Goal: Task Accomplishment & Management: Use online tool/utility

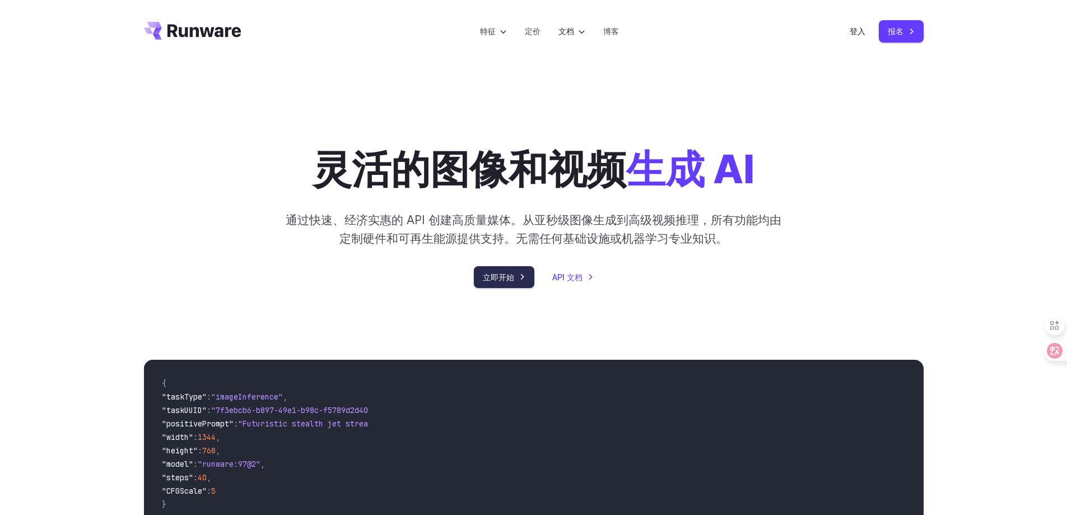
click at [491, 269] on link "立即开始" at bounding box center [504, 277] width 60 height 22
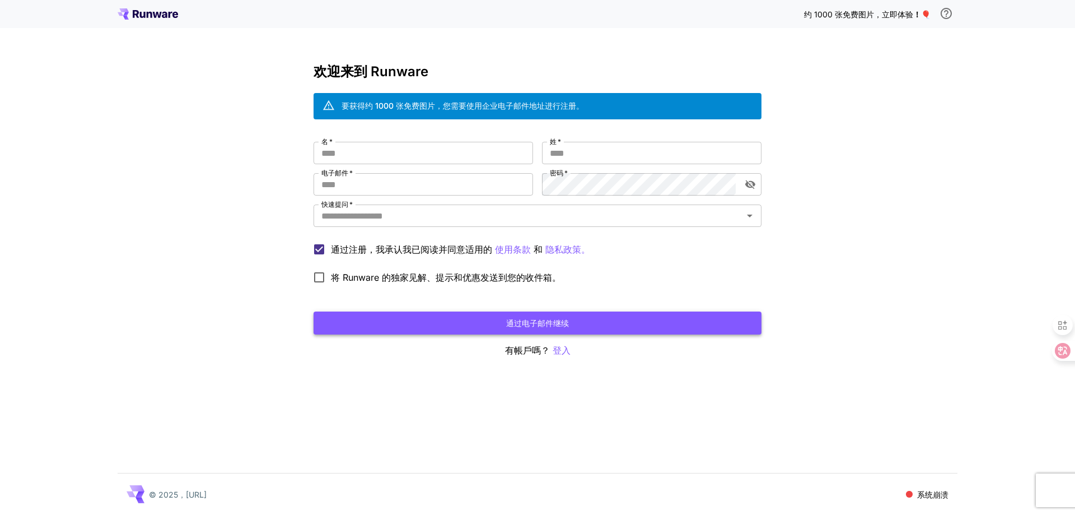
click at [551, 313] on button "通过电子邮件继续" at bounding box center [538, 322] width 448 height 23
drag, startPoint x: 465, startPoint y: 111, endPoint x: 544, endPoint y: 106, distance: 78.6
click at [544, 106] on div "要获得约 1000 张免费图片，您需要使用企业电子邮件地址进行注册。" at bounding box center [463, 106] width 242 height 20
click at [569, 111] on div "要获得约 1000 张免费图片，您需要使用企业电子邮件地址进行注册。" at bounding box center [463, 106] width 242 height 20
click at [170, 14] on icon at bounding box center [171, 15] width 4 height 6
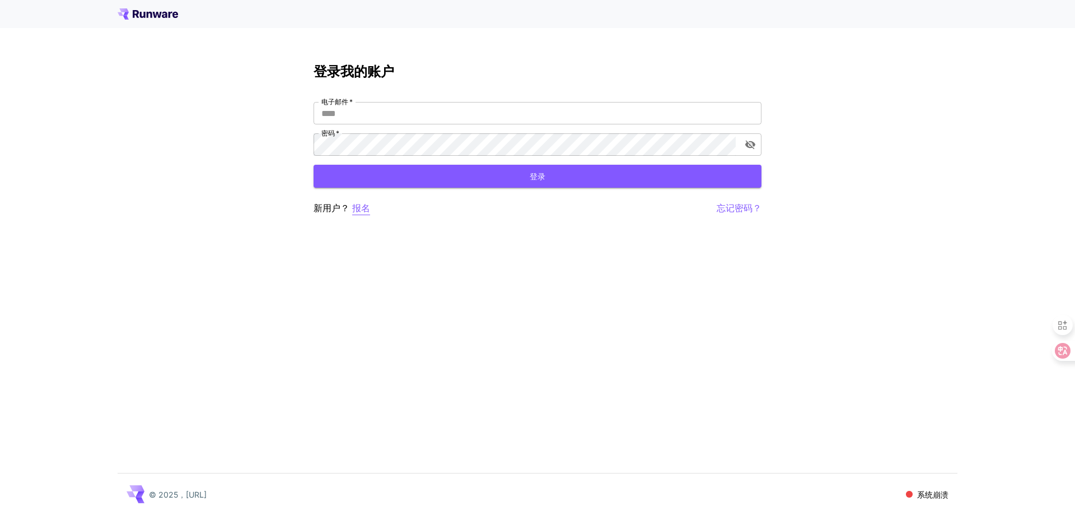
click at [356, 209] on font "报名" at bounding box center [361, 207] width 18 height 11
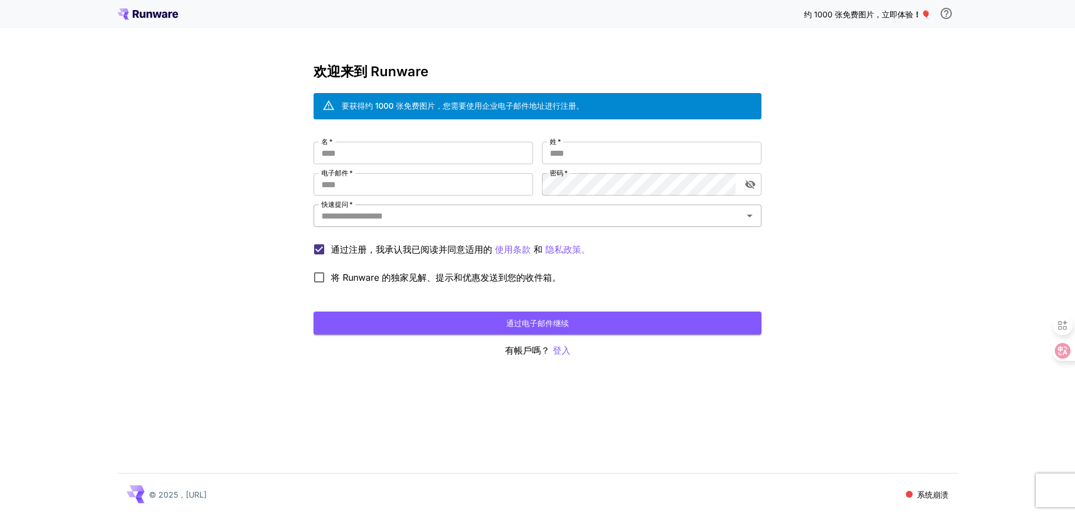
click at [427, 214] on input "快速提问   *" at bounding box center [528, 216] width 423 height 16
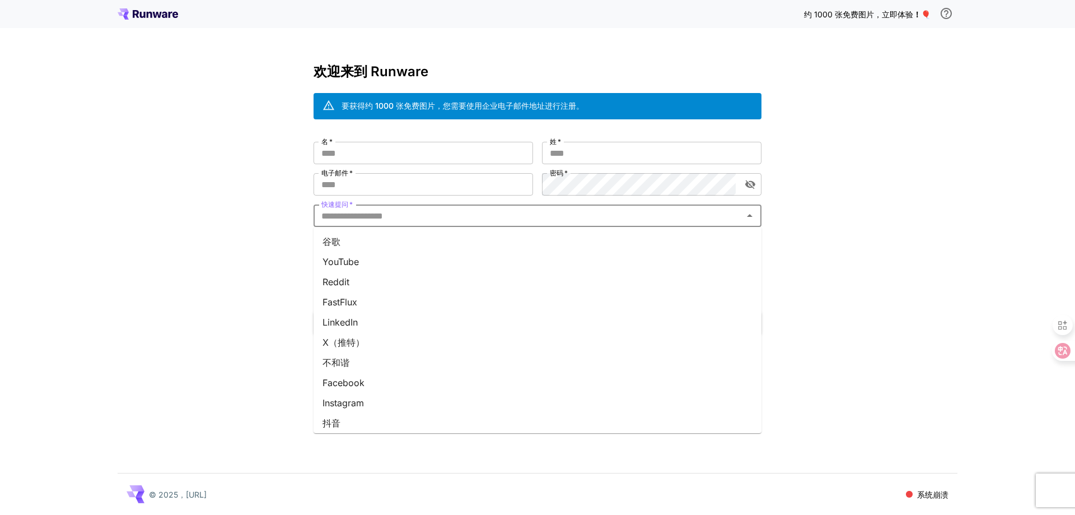
click at [386, 262] on li "YouTube" at bounding box center [538, 261] width 448 height 20
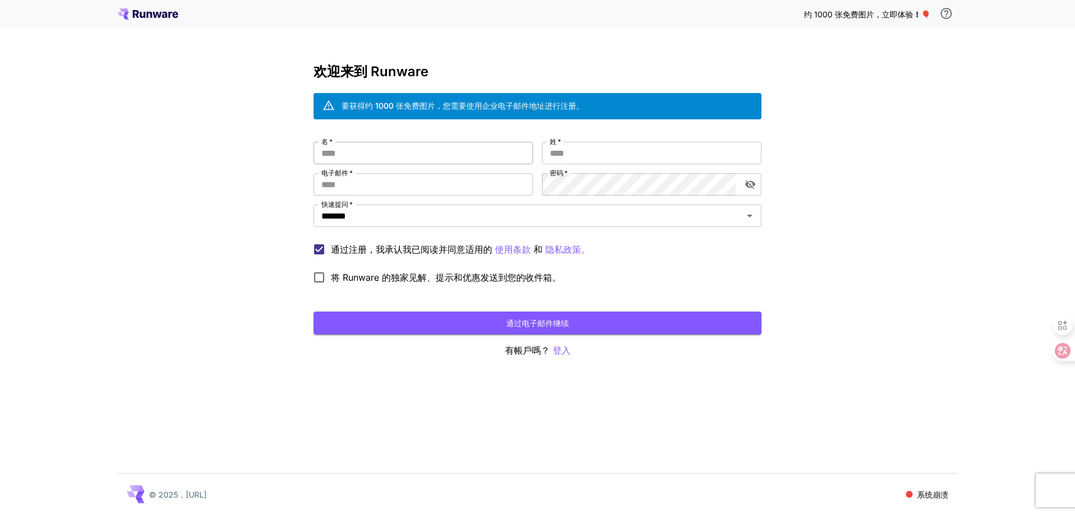
click at [437, 148] on input "名   *" at bounding box center [424, 153] width 220 height 22
type input "*****"
click at [443, 182] on input "电子邮件   *" at bounding box center [424, 184] width 220 height 22
type input "**********"
click at [599, 155] on input "姓   *" at bounding box center [652, 153] width 220 height 22
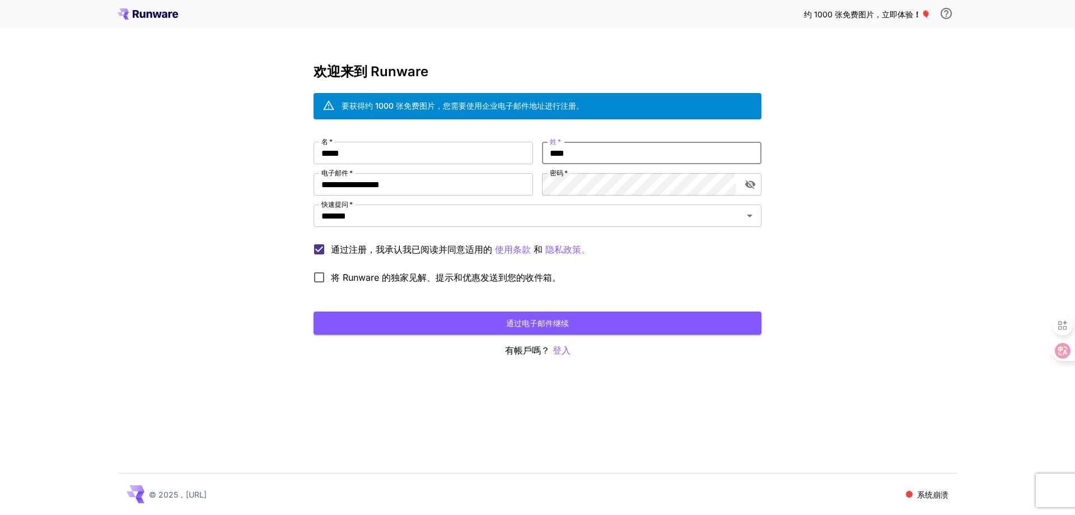
type input "****"
click at [525, 171] on div "**********" at bounding box center [538, 215] width 448 height 147
click at [750, 181] on icon "切换密码可见性" at bounding box center [750, 184] width 10 height 9
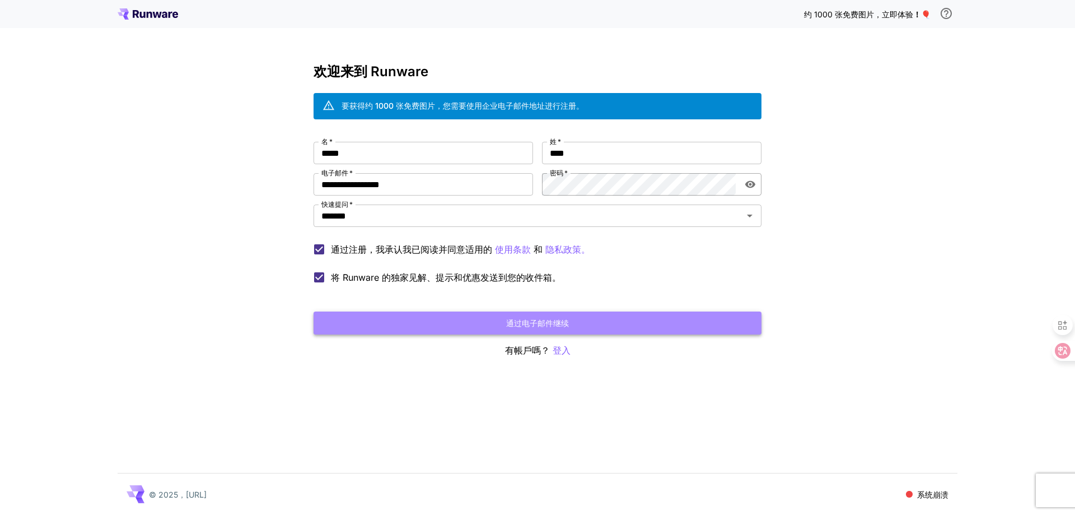
click at [449, 325] on button "通过电子邮件继续" at bounding box center [538, 322] width 448 height 23
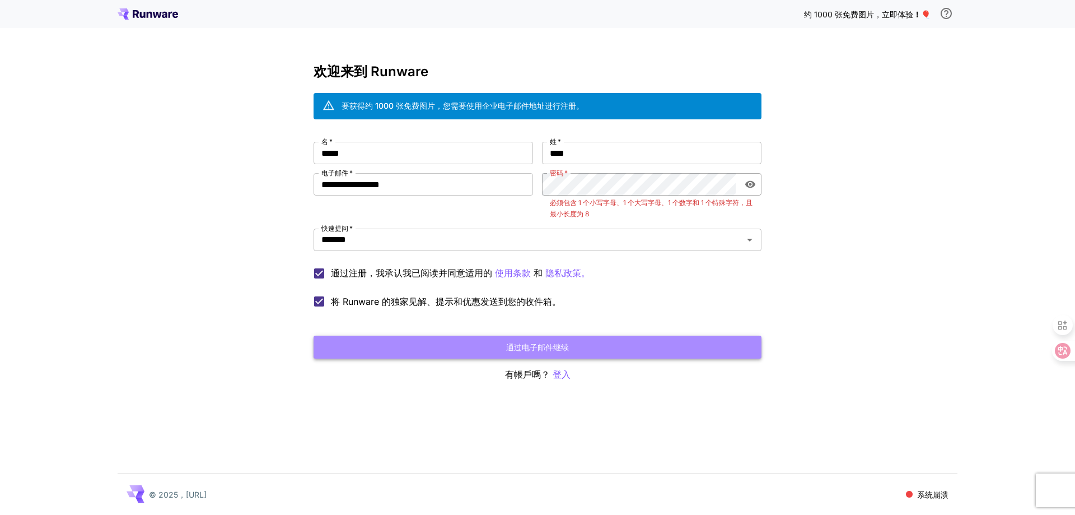
click at [564, 344] on font "通过电子邮件继续" at bounding box center [537, 347] width 63 height 10
click at [552, 343] on font "通过电子邮件继续" at bounding box center [537, 347] width 63 height 10
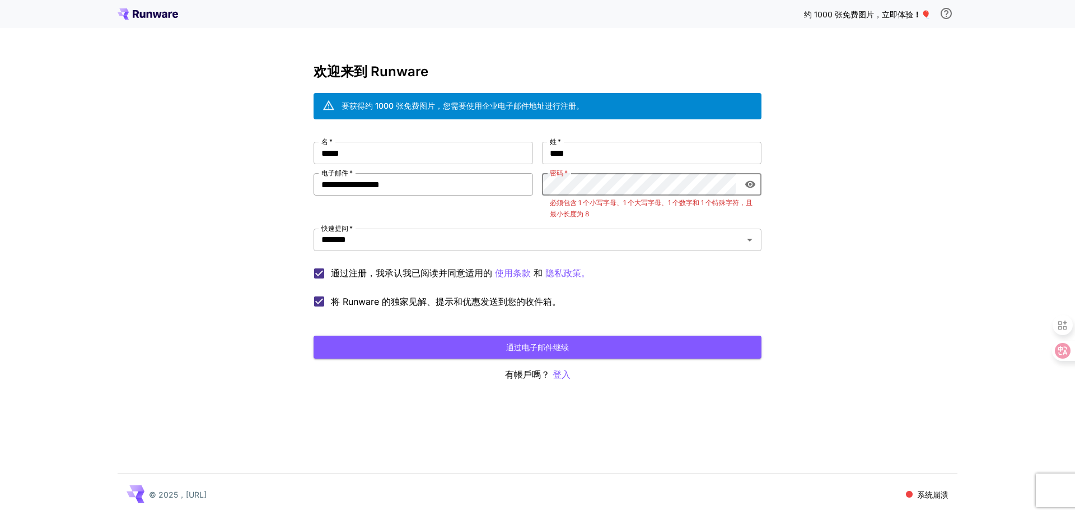
click at [442, 192] on div "**********" at bounding box center [538, 227] width 448 height 171
click at [499, 354] on button "通过电子邮件继续" at bounding box center [538, 346] width 448 height 23
click at [502, 346] on button "通过电子邮件继续" at bounding box center [538, 346] width 448 height 23
drag, startPoint x: 589, startPoint y: 206, endPoint x: 660, endPoint y: 208, distance: 71.2
click at [660, 208] on p "必须包含 1 个小写字母、1 个大写字母、1 个数字和 1 个特殊字符，且最小长度为 8" at bounding box center [652, 208] width 204 height 22
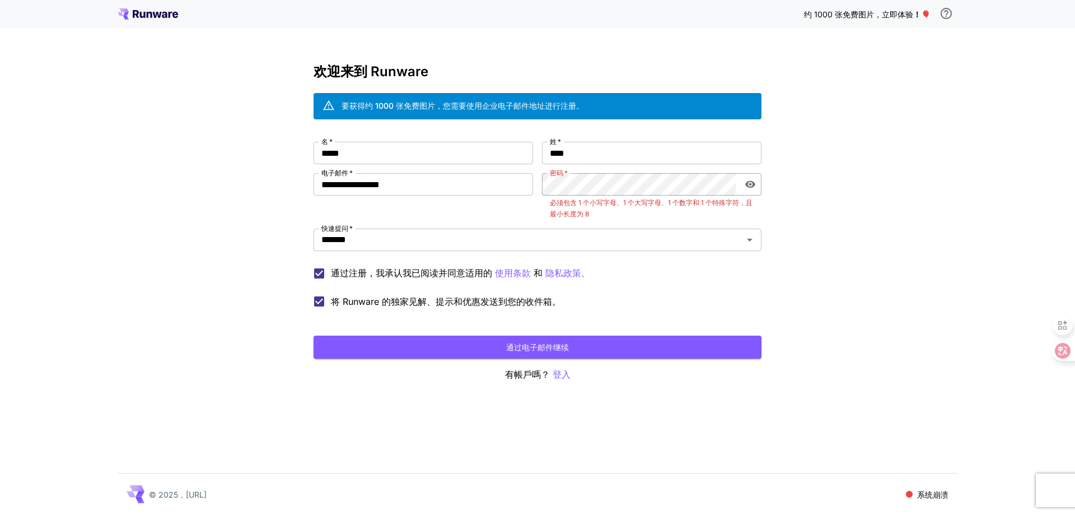
click at [684, 207] on p "必须包含 1 个小写字母、1 个大写字母、1 个数字和 1 个特殊字符，且最小长度为 8" at bounding box center [652, 208] width 204 height 22
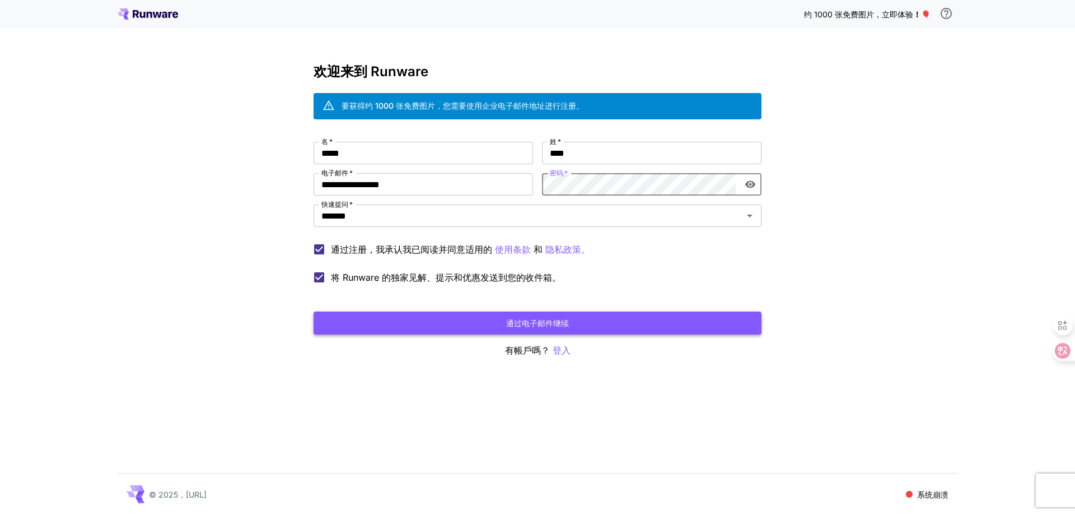
click at [568, 319] on font "通过电子邮件继续" at bounding box center [537, 323] width 63 height 10
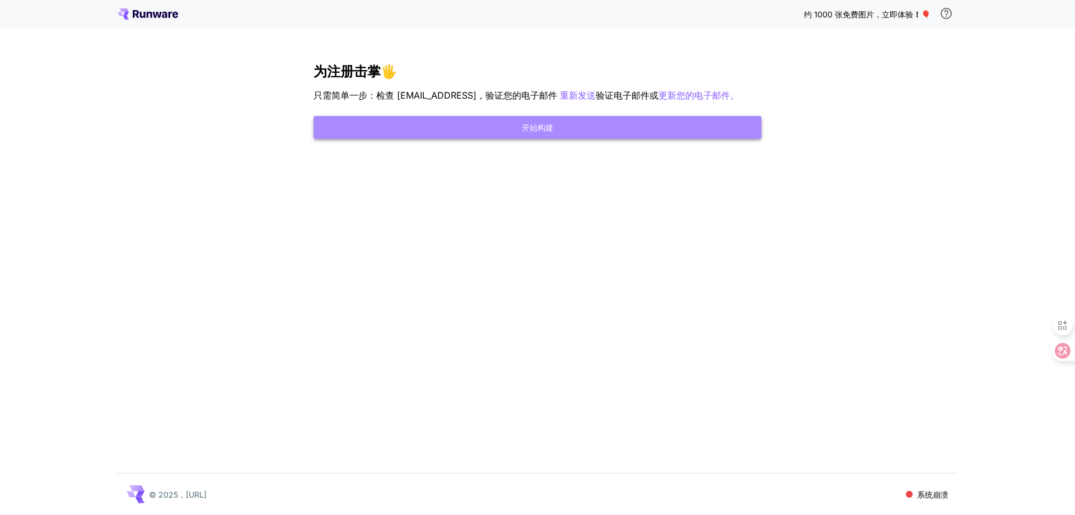
click at [580, 139] on button "开始构建" at bounding box center [538, 127] width 448 height 23
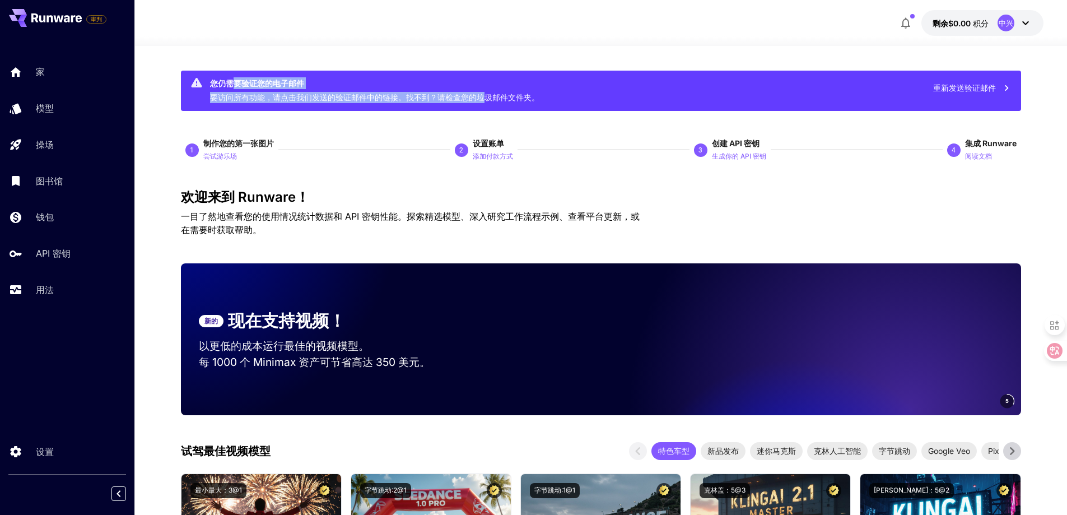
drag, startPoint x: 232, startPoint y: 81, endPoint x: 483, endPoint y: 94, distance: 251.2
click at [483, 94] on div "您仍需要验证您的电子邮件 要访问所有功能，请点击我们发送的验证邮件中的链接。找不到？请检查您的垃圾邮件文件夹。" at bounding box center [374, 91] width 329 height 34
click at [547, 99] on div "您仍需要验证您的电子邮件 要访问所有功能，请点击我们发送的验证邮件中的链接。找不到？请检查您的垃圾邮件文件夹。 重新发送验证邮件" at bounding box center [601, 91] width 840 height 40
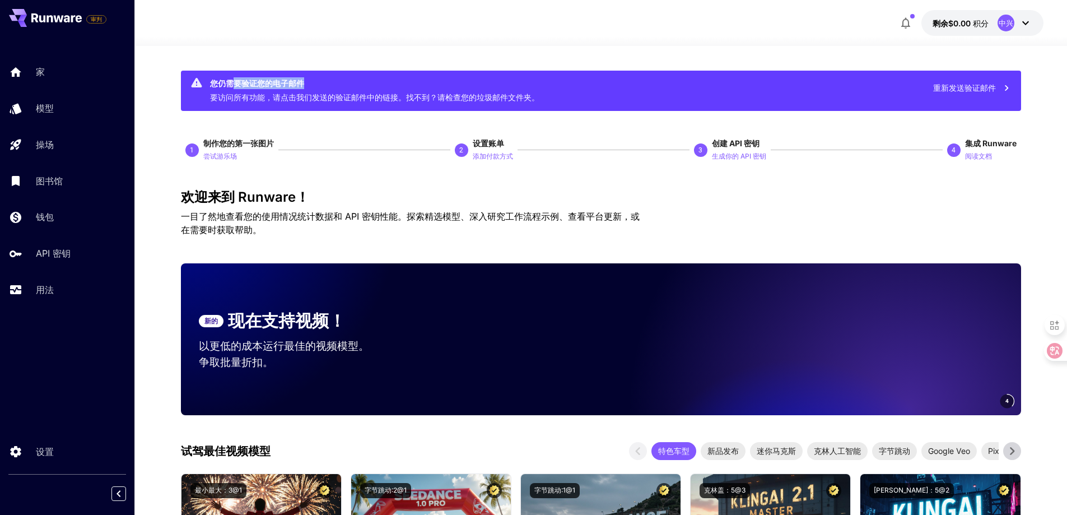
drag, startPoint x: 236, startPoint y: 82, endPoint x: 300, endPoint y: 83, distance: 63.9
click at [300, 83] on font "您仍需要验证您的电子邮件" at bounding box center [257, 83] width 94 height 10
click at [220, 102] on div "您仍需要验证您的电子邮件 要访问所有功能，请点击我们发送的验证邮件中的链接。找不到？请检查您的垃圾邮件文件夹。" at bounding box center [374, 91] width 329 height 34
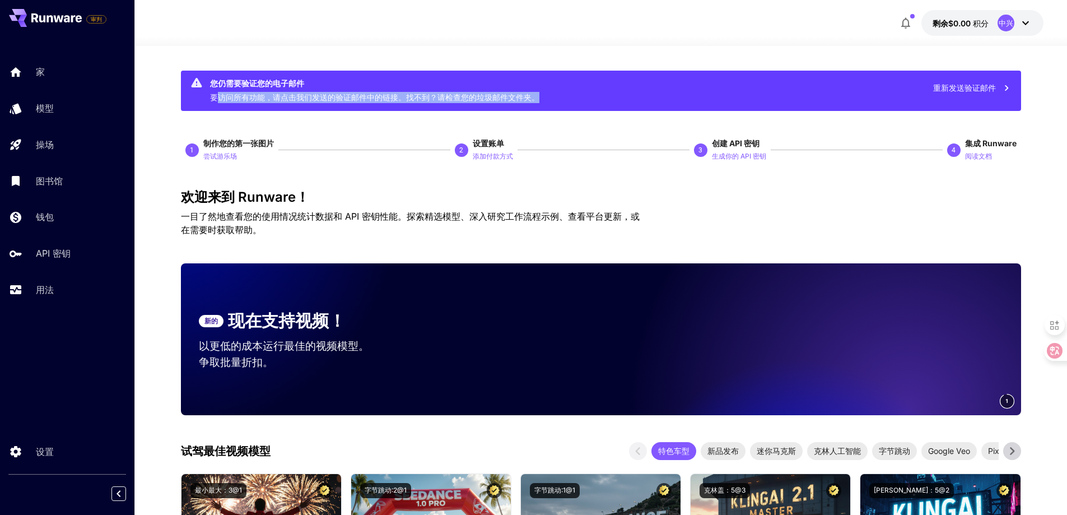
drag, startPoint x: 221, startPoint y: 95, endPoint x: 547, endPoint y: 102, distance: 326.6
click at [547, 102] on div "您仍需要验证您的电子邮件 要访问所有功能，请点击我们发送的验证邮件中的链接。找不到？请检查您的垃圾邮件文件夹。 重新发送验证邮件" at bounding box center [601, 91] width 840 height 40
click at [598, 91] on div "您仍需要验证您的电子邮件 要访问所有功能，请点击我们发送的验证邮件中的链接。找不到？请检查您的垃圾邮件文件夹。 重新发送验证邮件" at bounding box center [601, 91] width 840 height 40
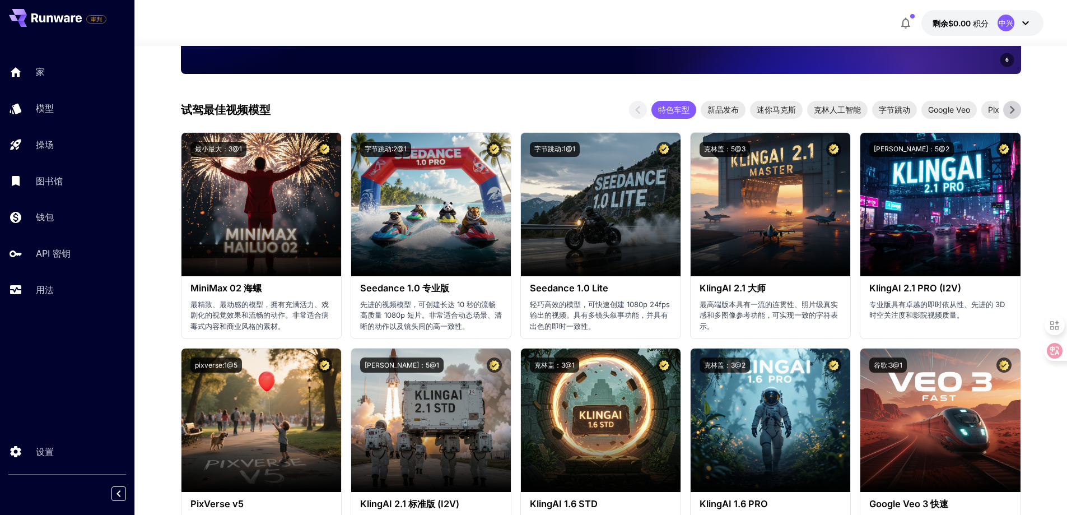
scroll to position [616, 0]
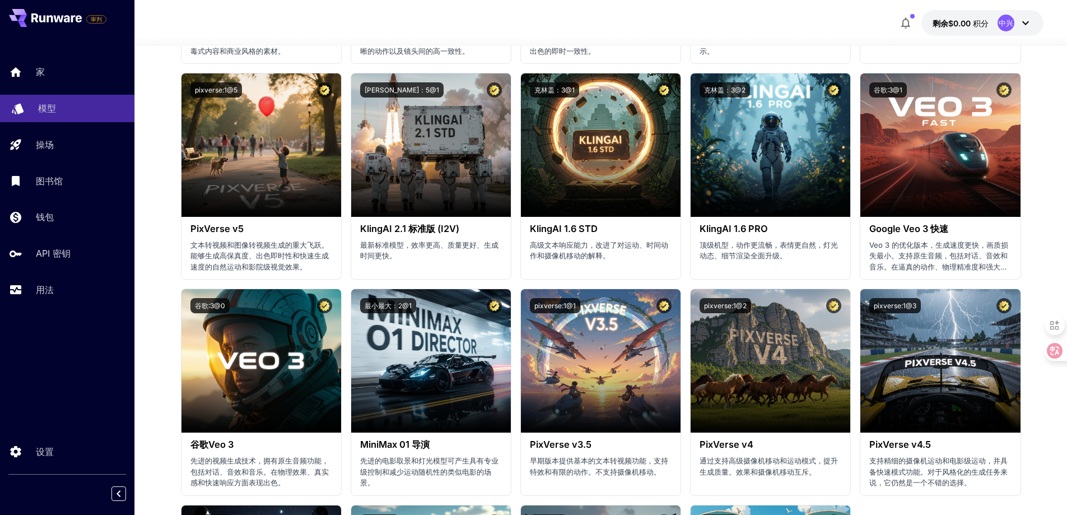
click at [66, 102] on div "模型" at bounding box center [81, 107] width 87 height 13
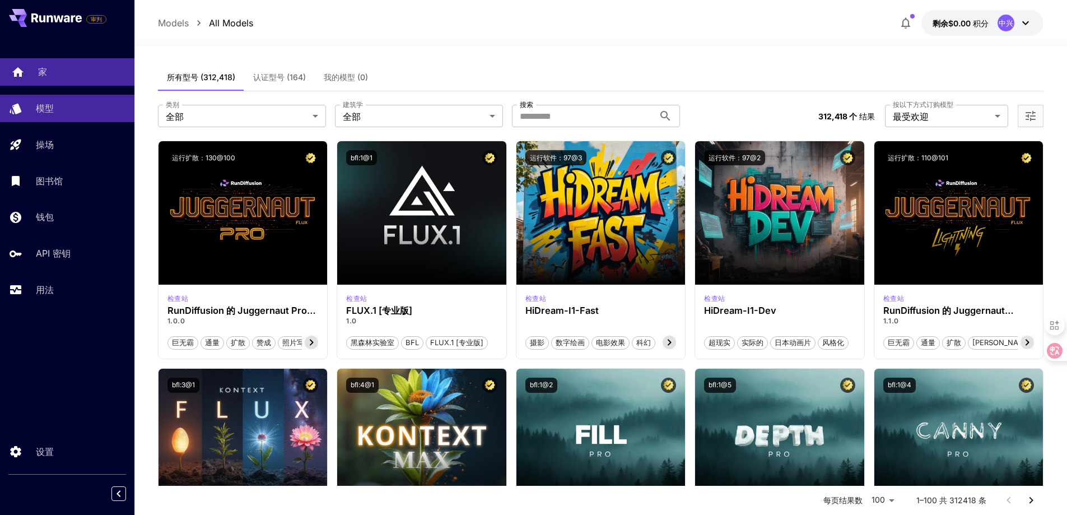
click at [96, 78] on div "家" at bounding box center [81, 71] width 87 height 13
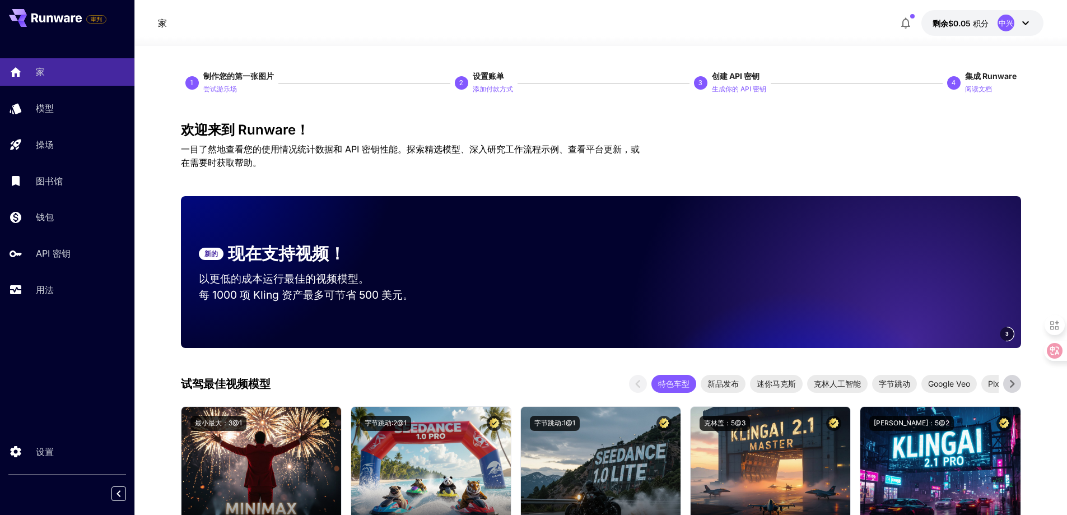
click at [463, 82] on div "2" at bounding box center [461, 82] width 13 height 13
click at [491, 88] on font "添加付款方式" at bounding box center [493, 89] width 40 height 8
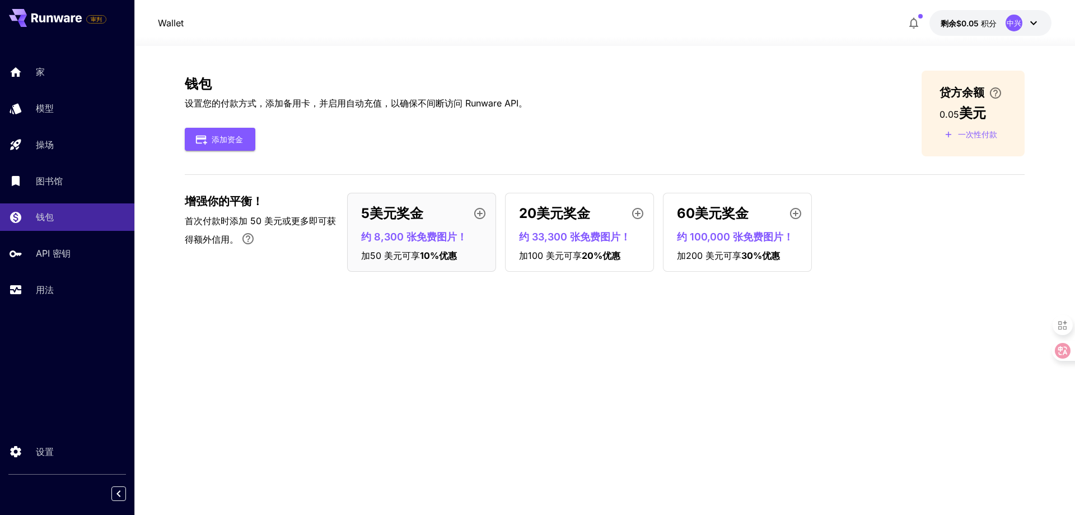
click at [174, 21] on p "Wallet" at bounding box center [171, 22] width 26 height 13
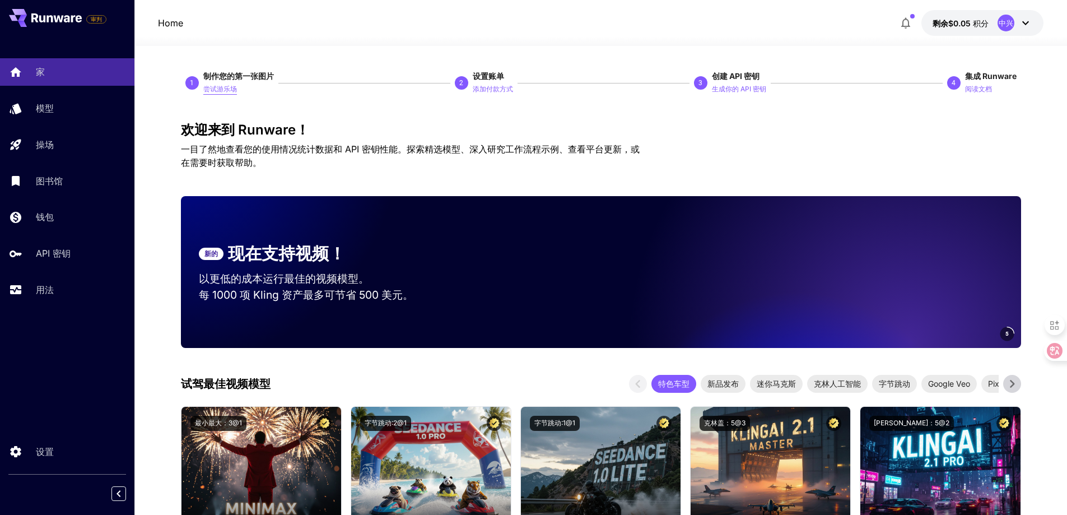
click at [214, 84] on p "尝试游乐场" at bounding box center [220, 89] width 34 height 11
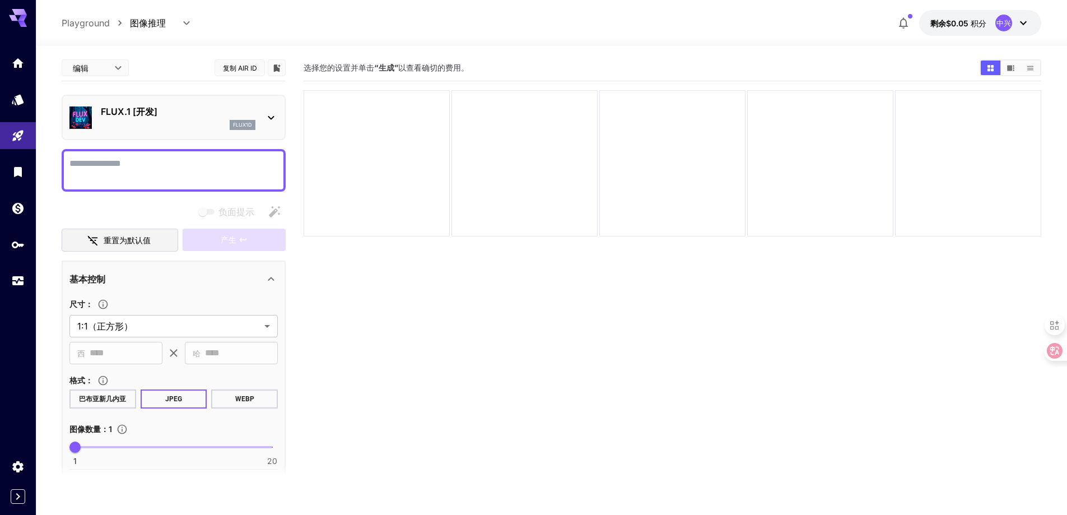
click at [260, 117] on div "FLUX.1 [开发] flux1d" at bounding box center [173, 117] width 208 height 34
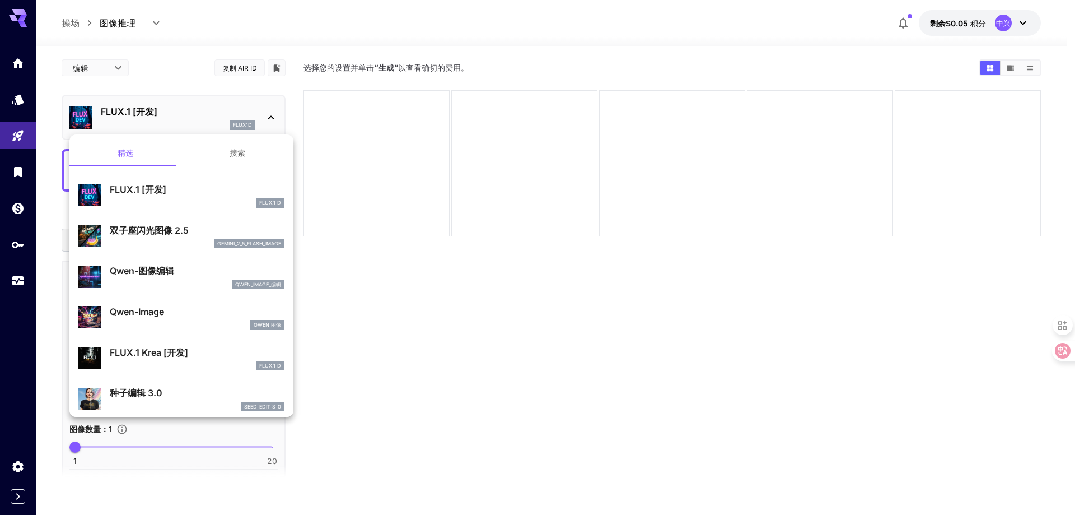
click at [230, 155] on font "搜索" at bounding box center [238, 153] width 16 height 10
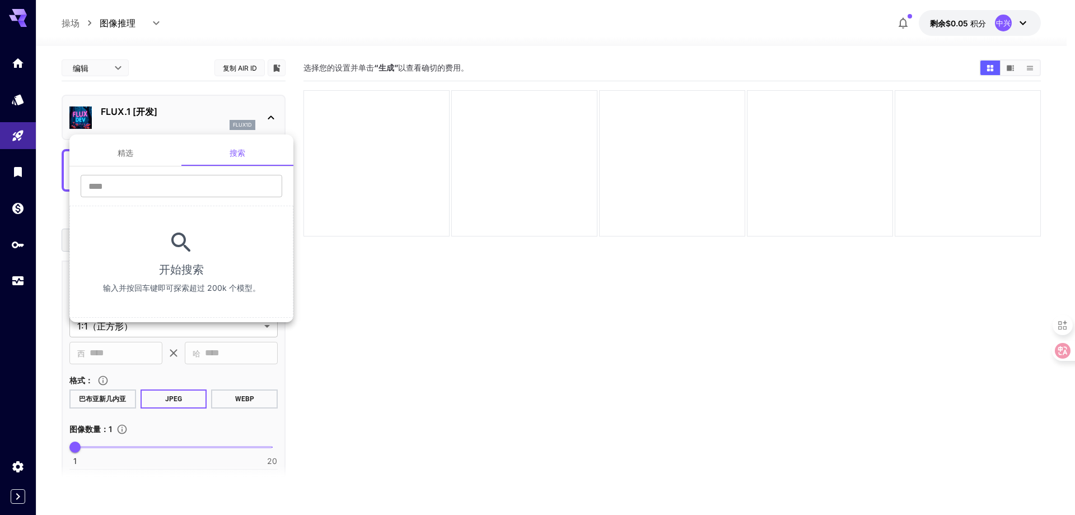
click at [142, 157] on button "精选" at bounding box center [125, 152] width 112 height 27
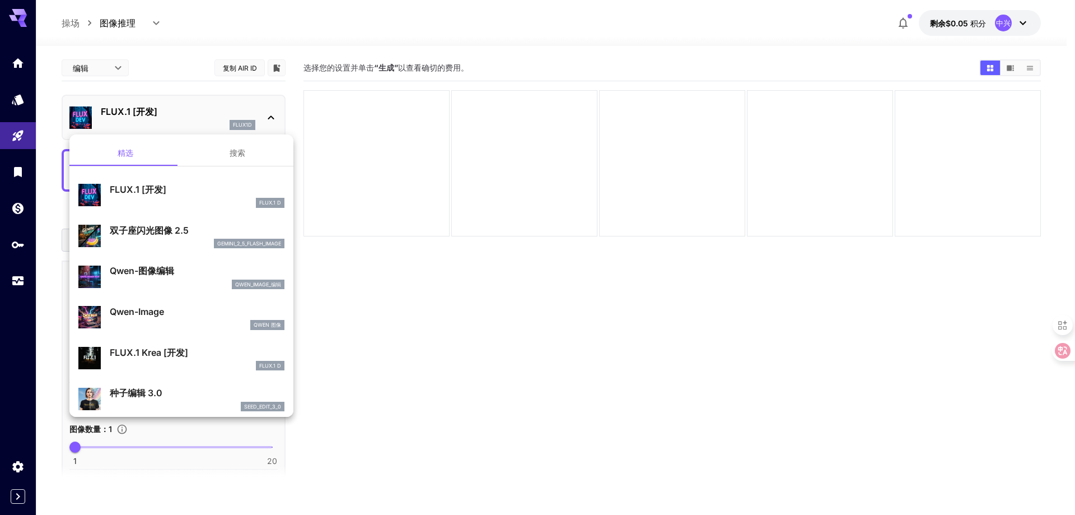
click at [199, 235] on p "双子座闪光图像 2.5" at bounding box center [197, 229] width 175 height 13
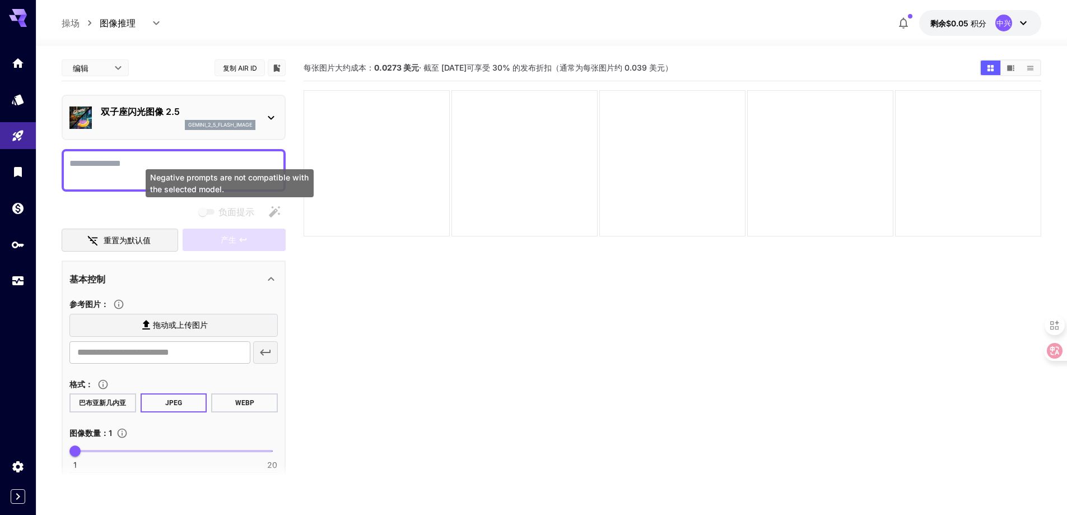
click at [204, 170] on body "**********" at bounding box center [533, 301] width 1067 height 603
click at [219, 162] on textarea "负面提示" at bounding box center [173, 170] width 208 height 27
click at [236, 171] on textarea "负面提示" at bounding box center [173, 170] width 208 height 27
click at [241, 119] on div "双子座闪光图像 2.5 gemini_2_5_flash_image" at bounding box center [178, 117] width 155 height 25
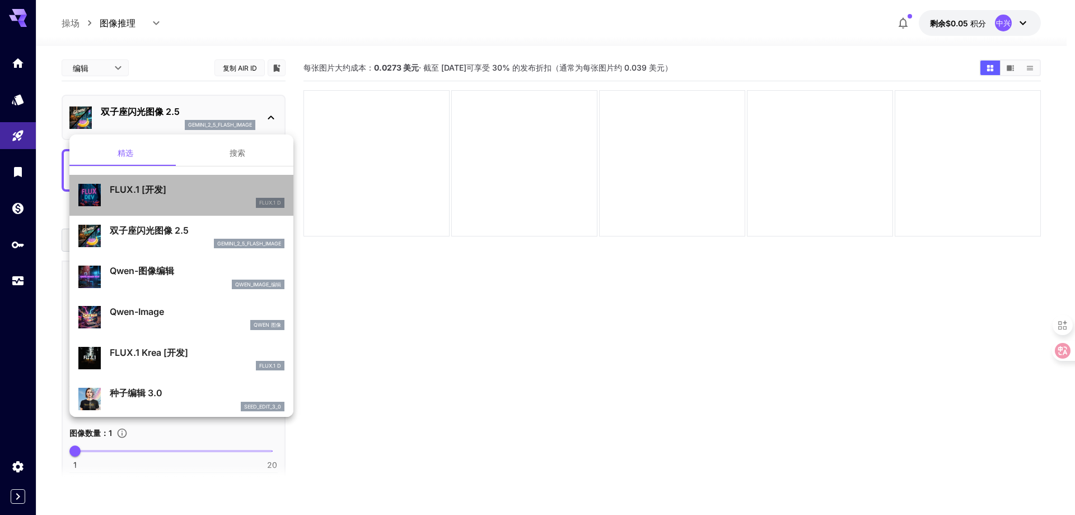
click at [207, 185] on p "FLUX.1 [开发]" at bounding box center [197, 189] width 175 height 13
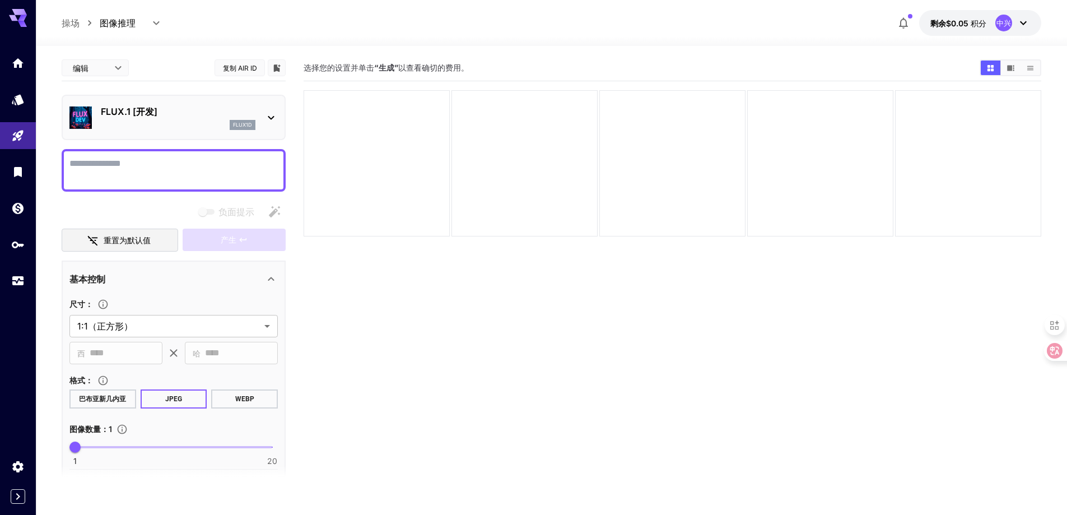
click at [76, 23] on font "操场" at bounding box center [71, 22] width 18 height 11
click at [80, 18] on ol "操场 操场" at bounding box center [81, 22] width 38 height 13
click at [74, 21] on font "操场" at bounding box center [71, 22] width 18 height 11
click at [24, 60] on icon "家" at bounding box center [18, 59] width 13 height 13
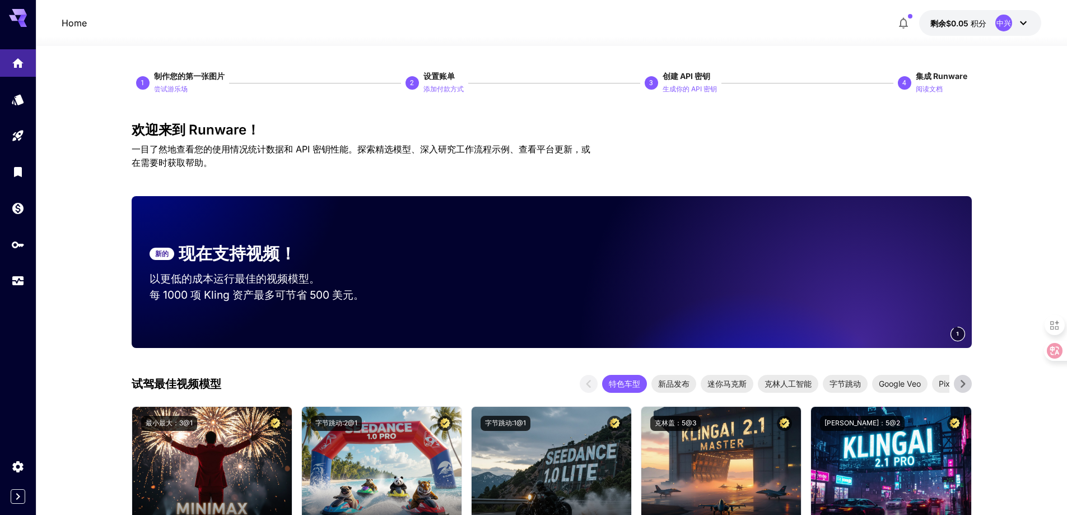
scroll to position [336, 0]
